Goal: Information Seeking & Learning: Find specific fact

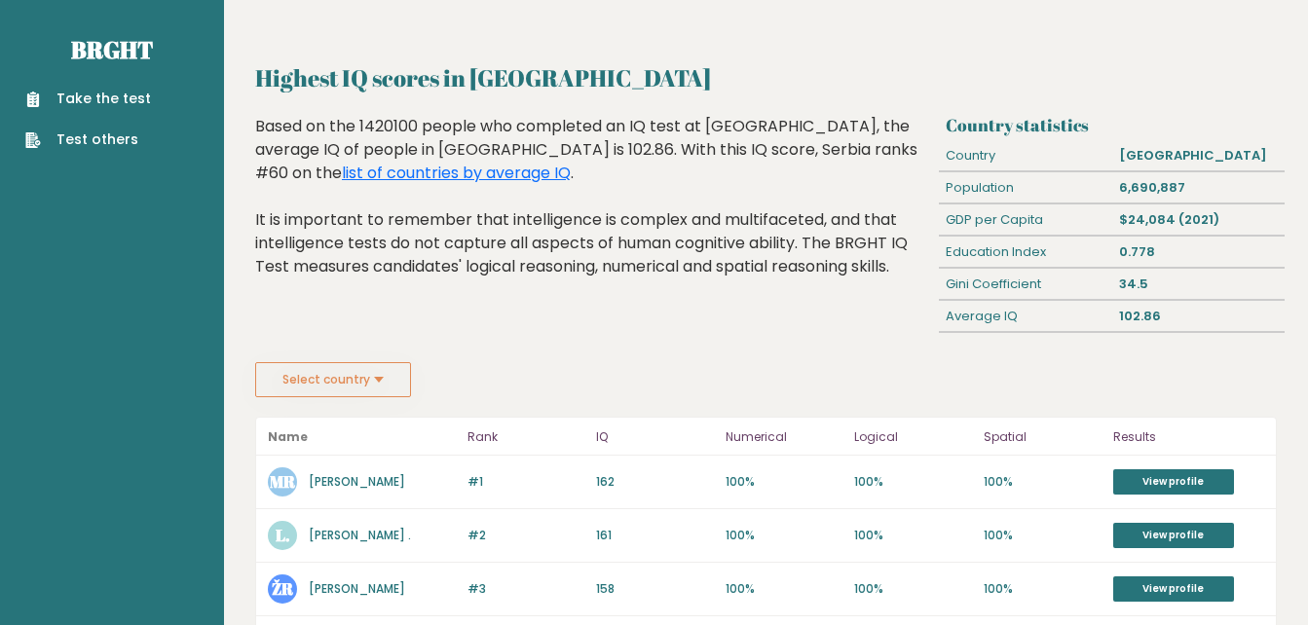
click at [359, 374] on button "Select country" at bounding box center [333, 379] width 156 height 35
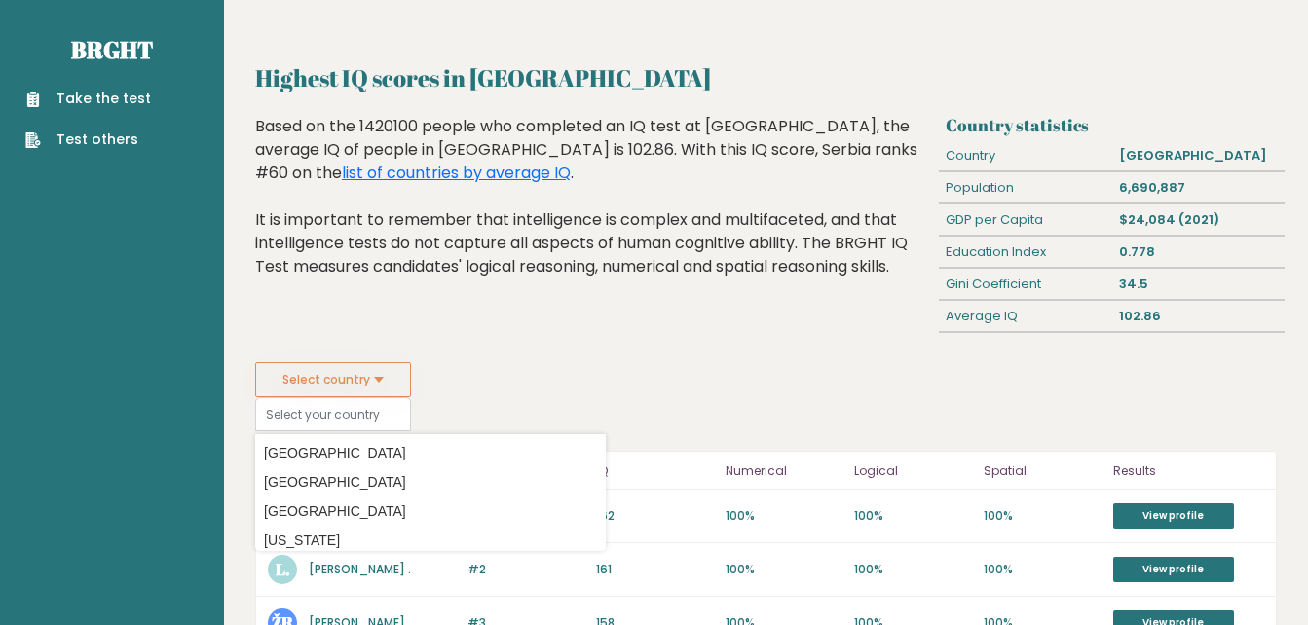
click at [550, 453] on option "Afghanistan" at bounding box center [430, 453] width 341 height 28
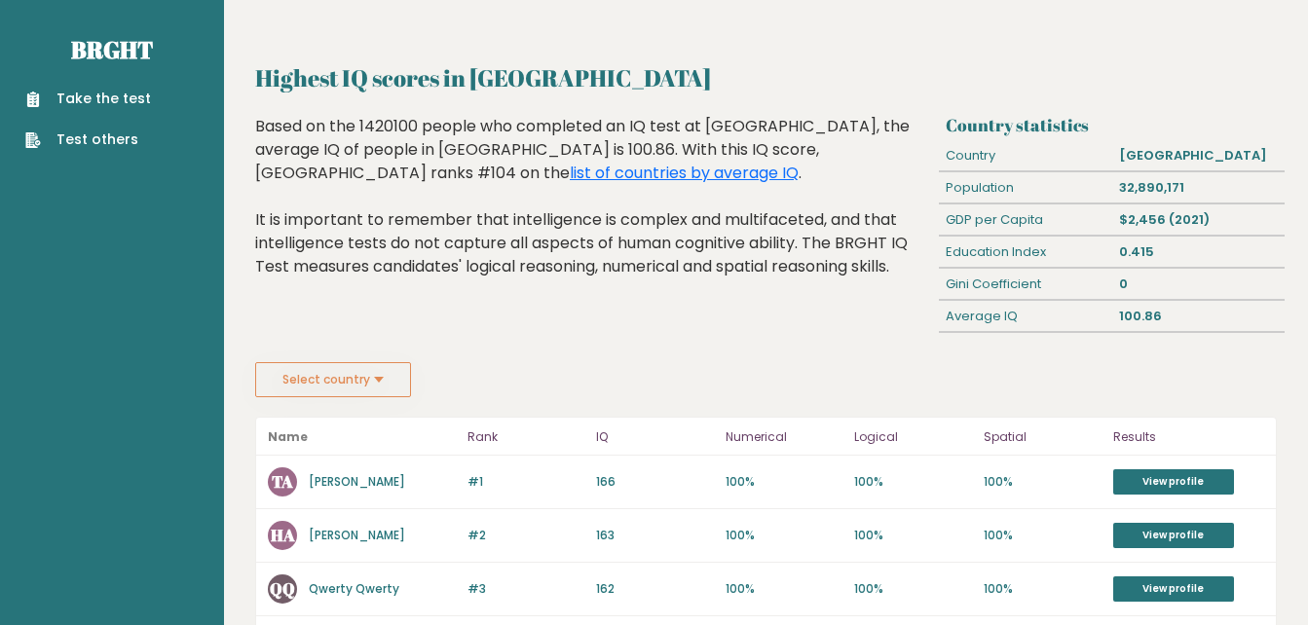
click at [377, 388] on button "Select country" at bounding box center [333, 379] width 156 height 35
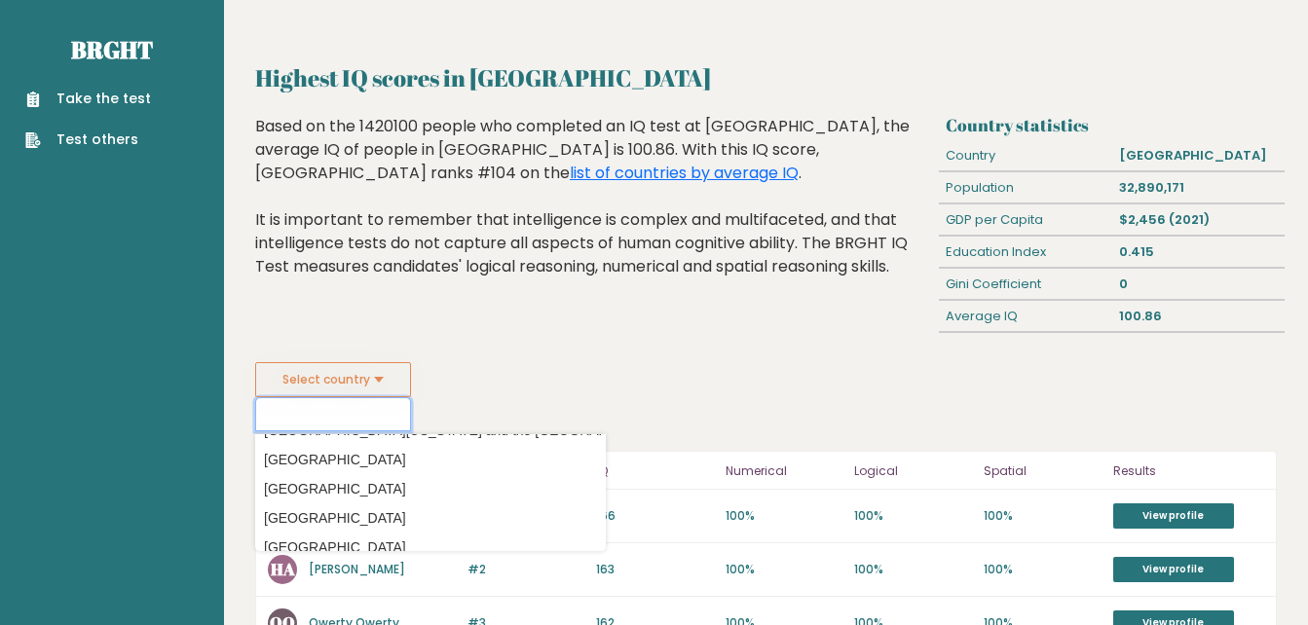
scroll to position [6264, 0]
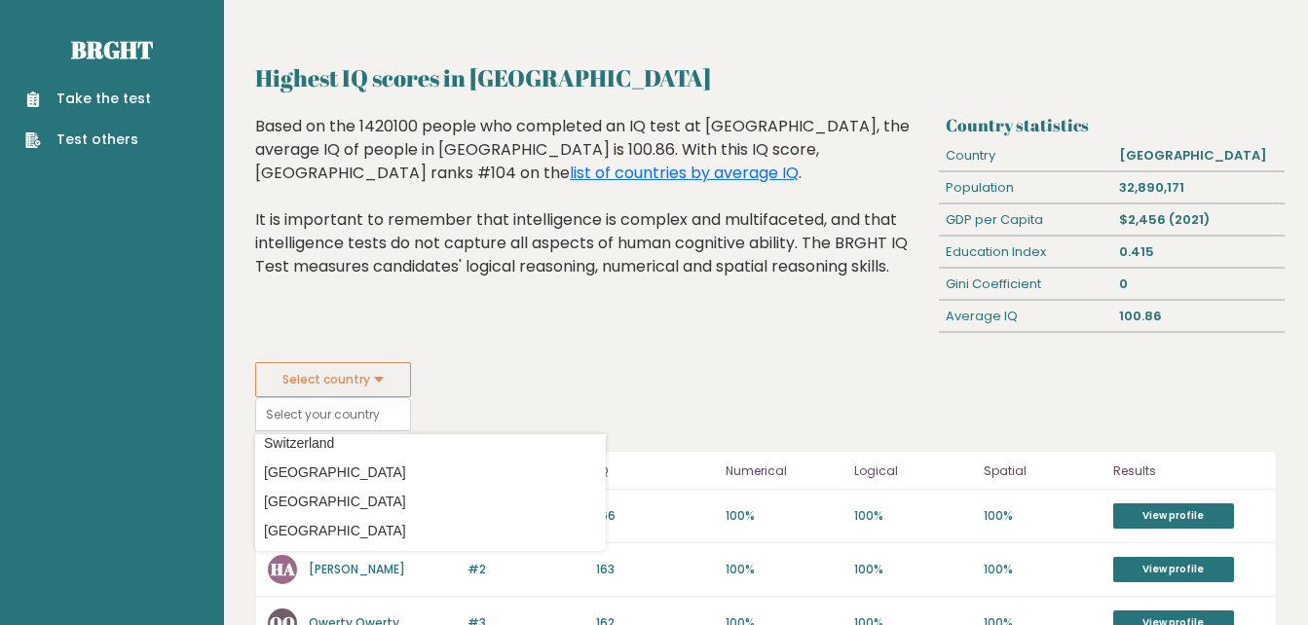
click at [546, 497] on option "[GEOGRAPHIC_DATA]" at bounding box center [430, 502] width 341 height 28
type input "[GEOGRAPHIC_DATA]"
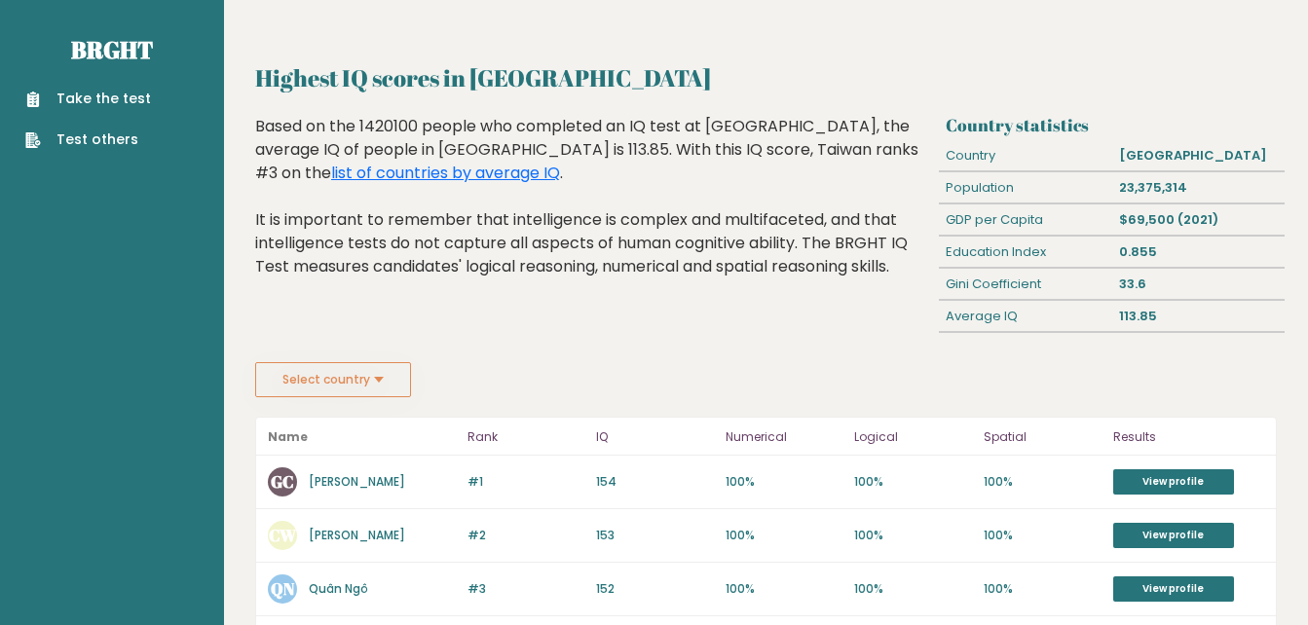
click at [560, 162] on link "list of countries by average IQ" at bounding box center [445, 173] width 229 height 22
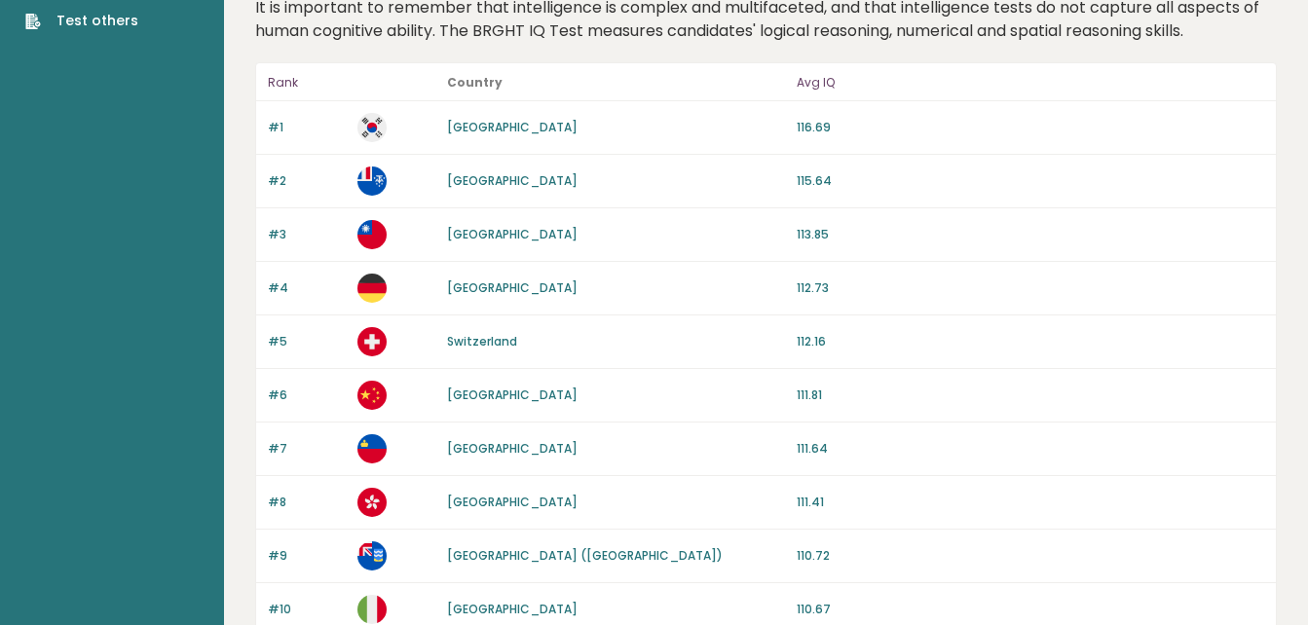
scroll to position [140, 0]
